Goal: Transaction & Acquisition: Book appointment/travel/reservation

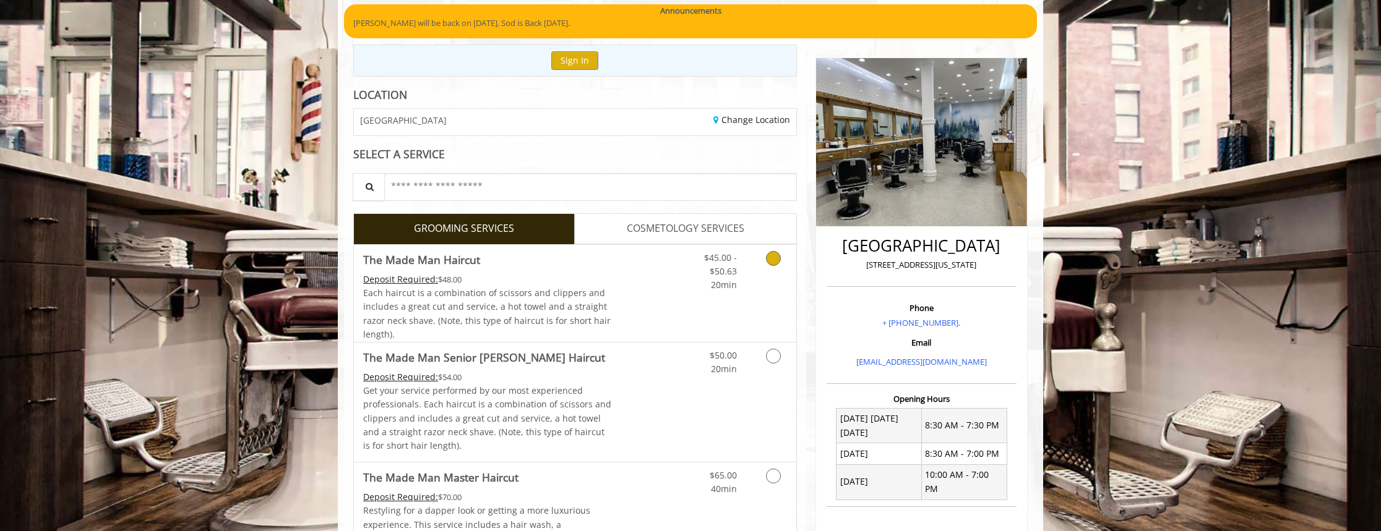
scroll to position [109, 0]
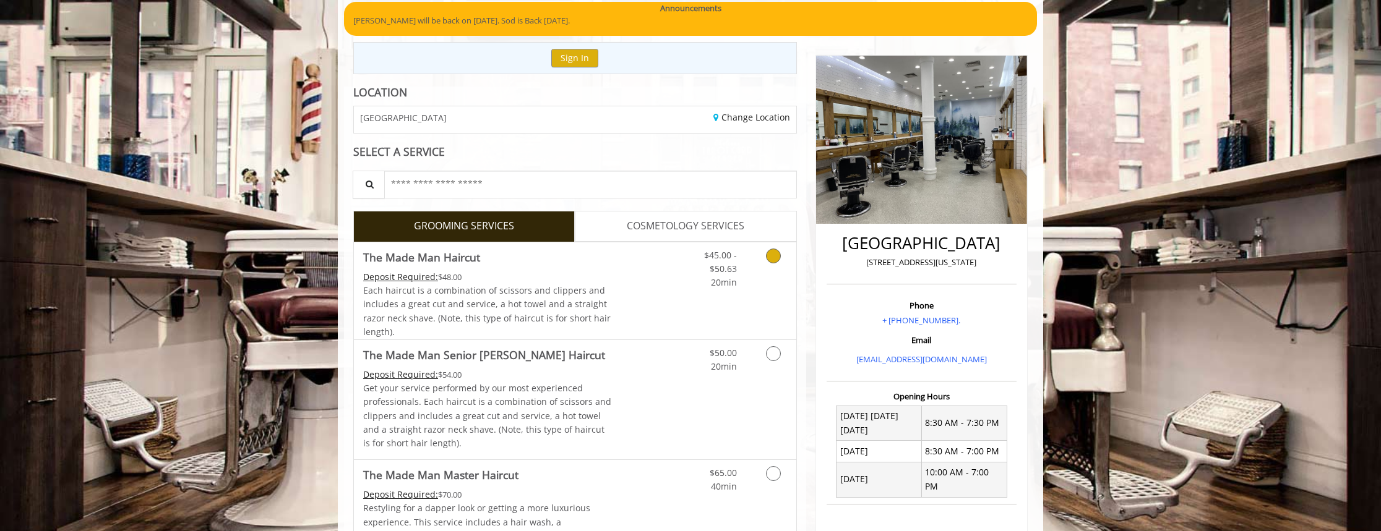
click at [756, 262] on link "Grooming services" at bounding box center [771, 267] width 32 height 48
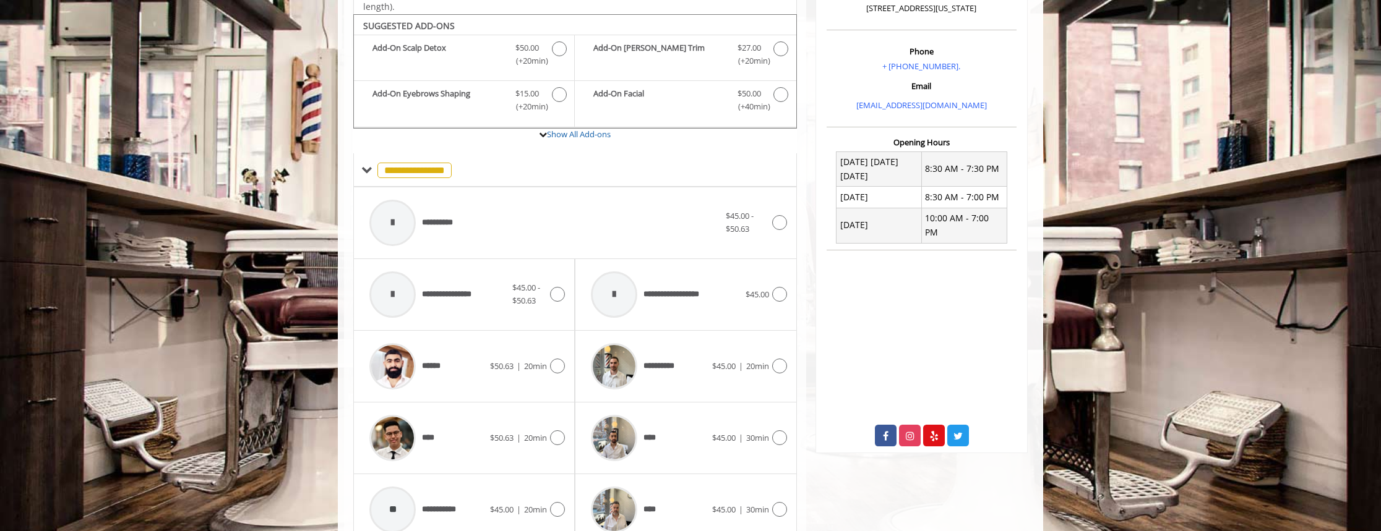
scroll to position [507, 0]
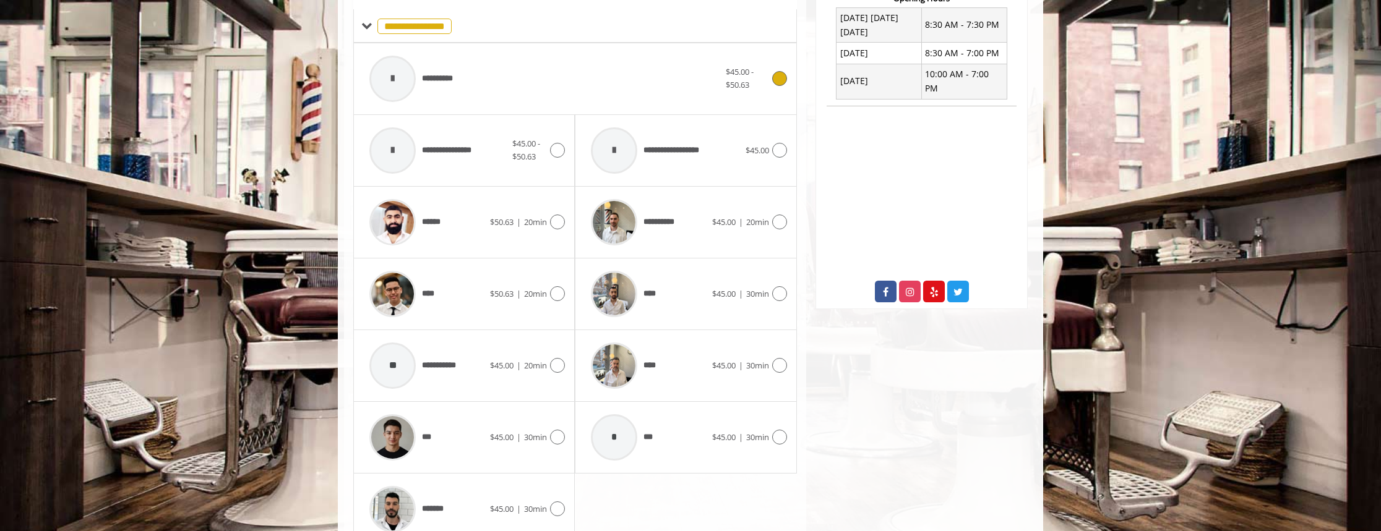
click at [437, 78] on span "**********" at bounding box center [446, 78] width 48 height 12
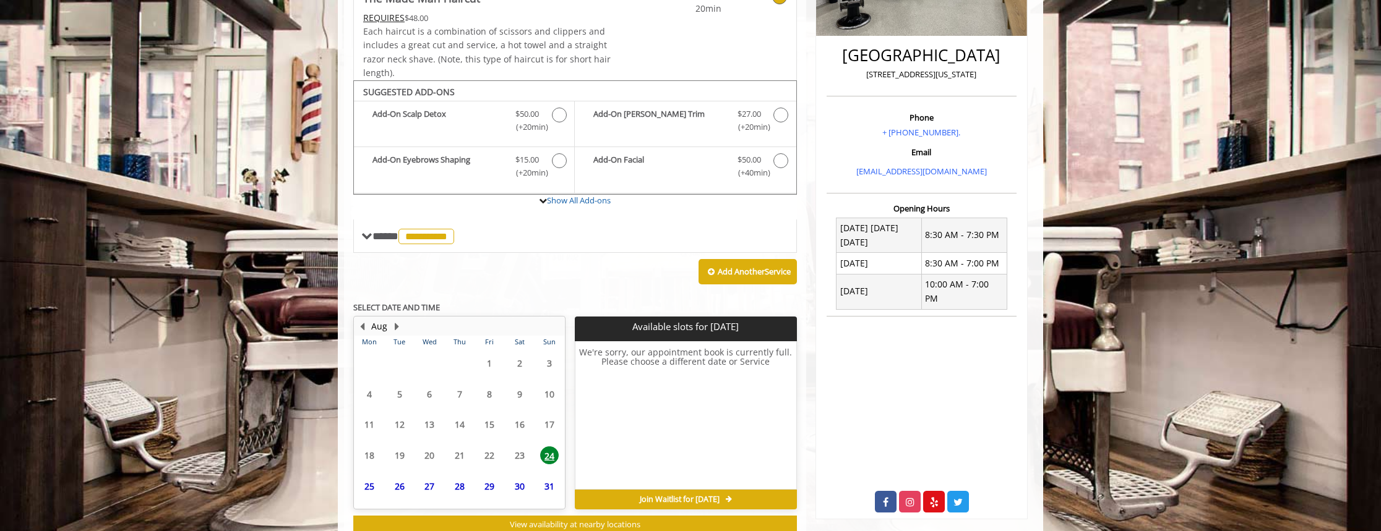
scroll to position [330, 0]
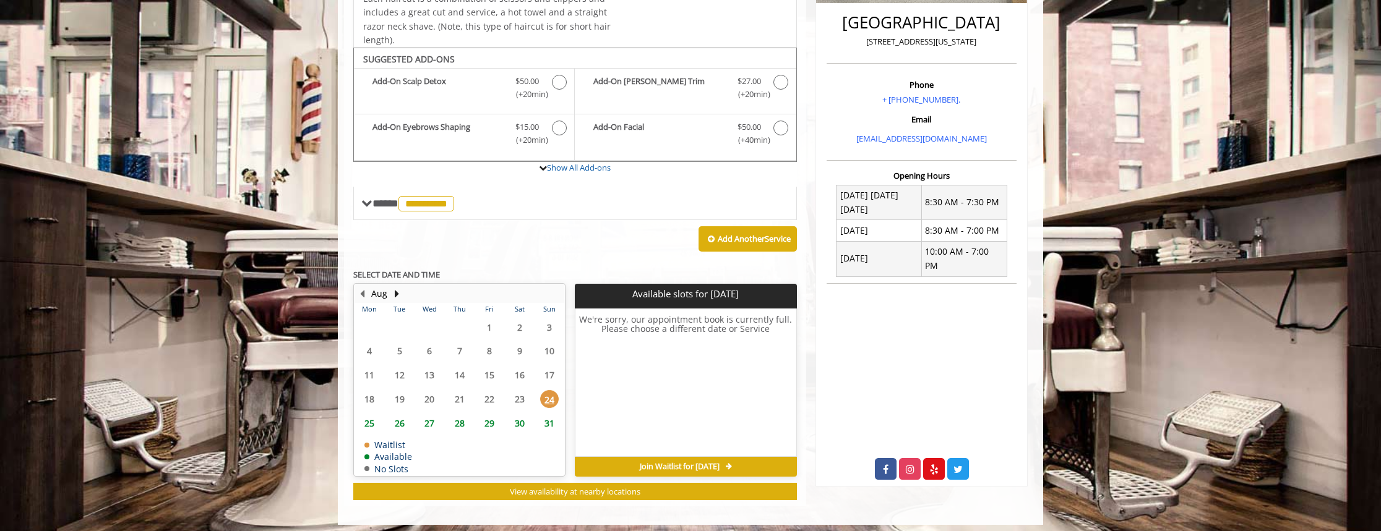
click at [374, 415] on span "25" at bounding box center [369, 424] width 19 height 18
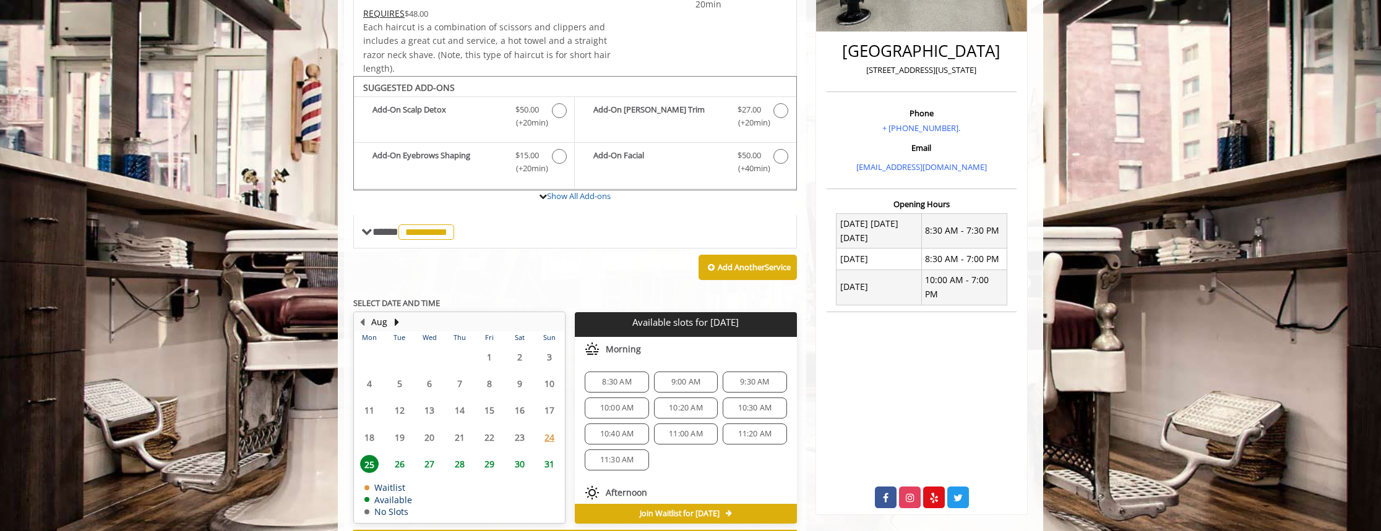
scroll to position [0, 0]
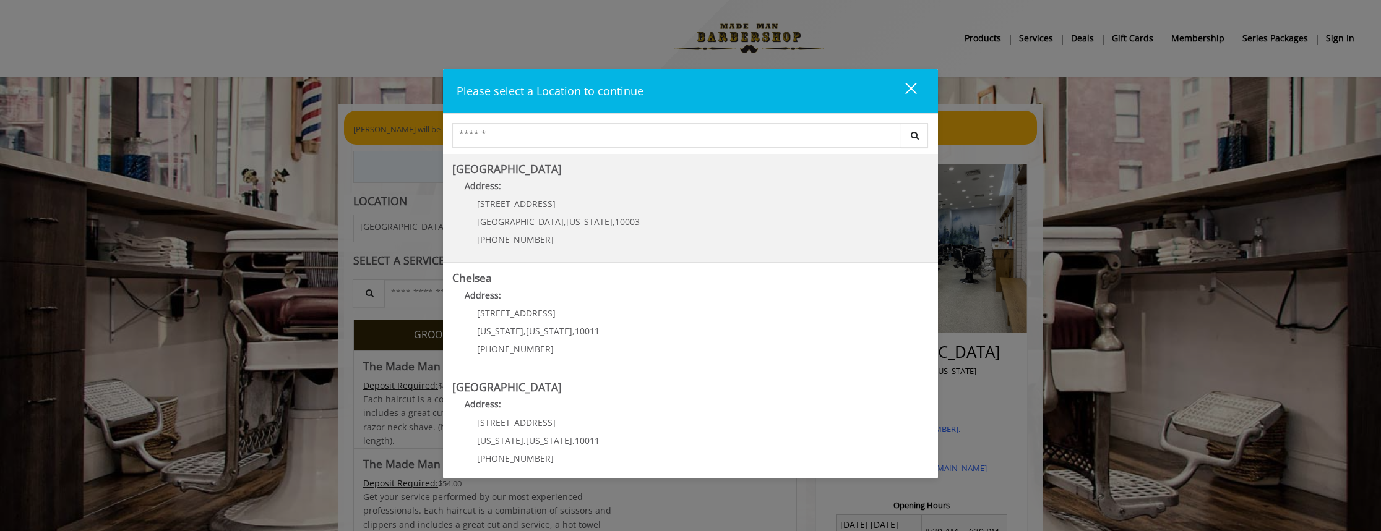
click at [632, 205] on Village "Greenwich Village Address: 60 E 8th St Manhattan , New York , 10003 (212) 598-1…" at bounding box center [690, 208] width 476 height 90
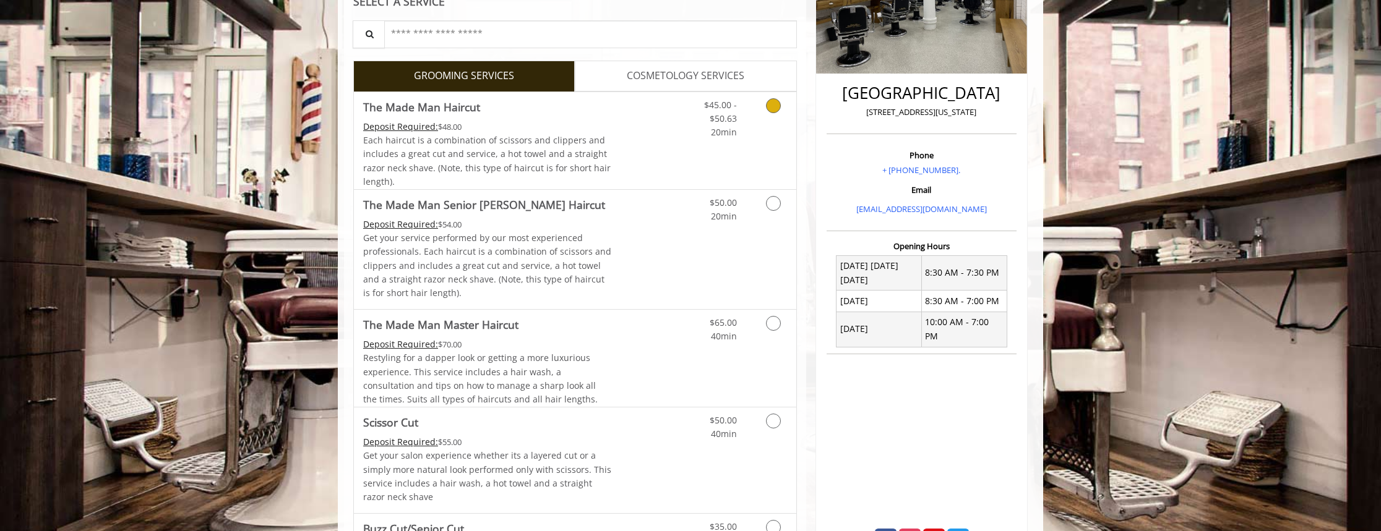
click at [754, 135] on div "Grooming services" at bounding box center [771, 116] width 50 height 48
